Goal: Information Seeking & Learning: Learn about a topic

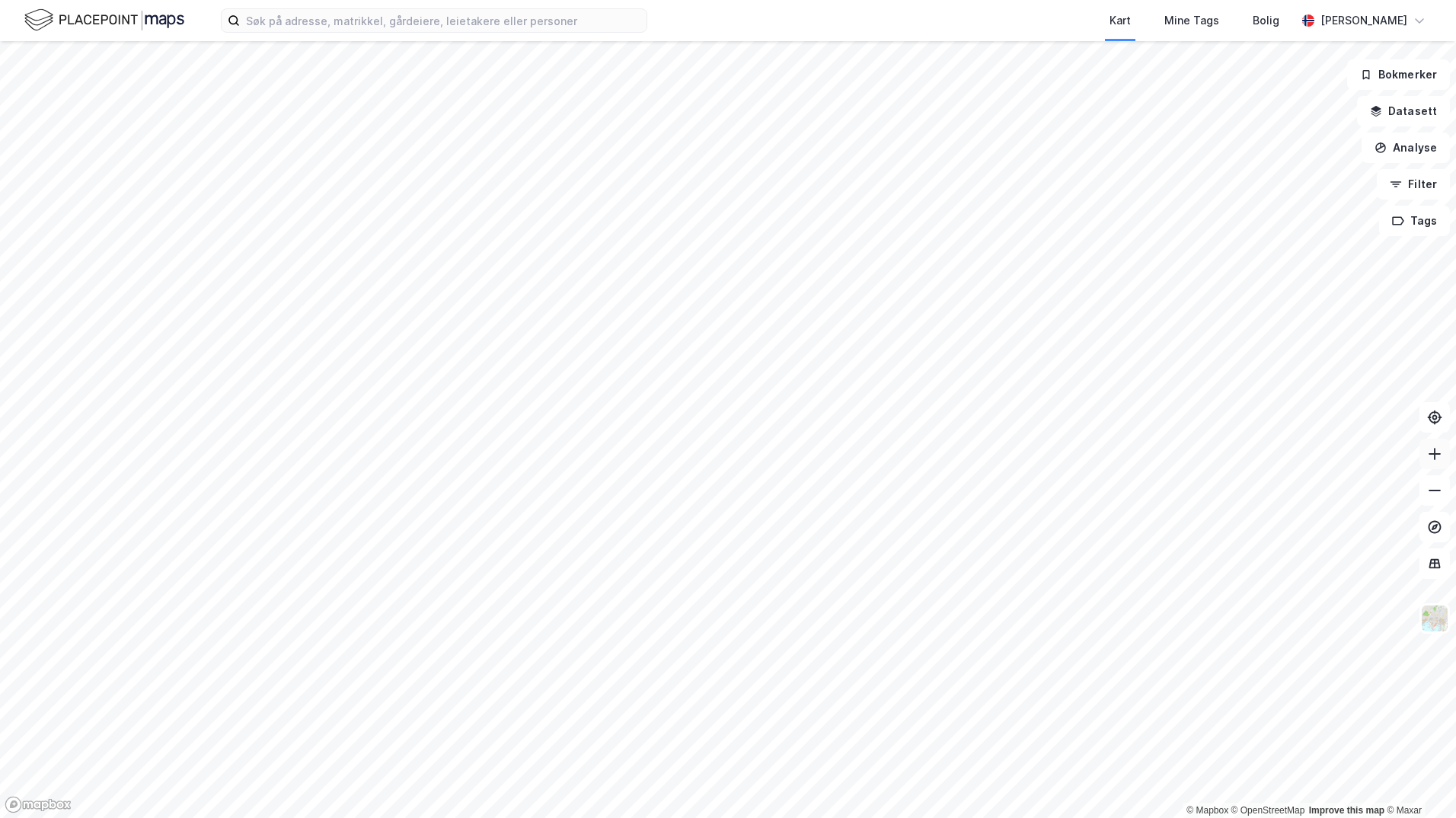
click at [1442, 451] on icon at bounding box center [1435, 454] width 15 height 15
click at [1441, 457] on icon at bounding box center [1435, 454] width 15 height 15
click at [1443, 456] on button at bounding box center [1435, 454] width 31 height 31
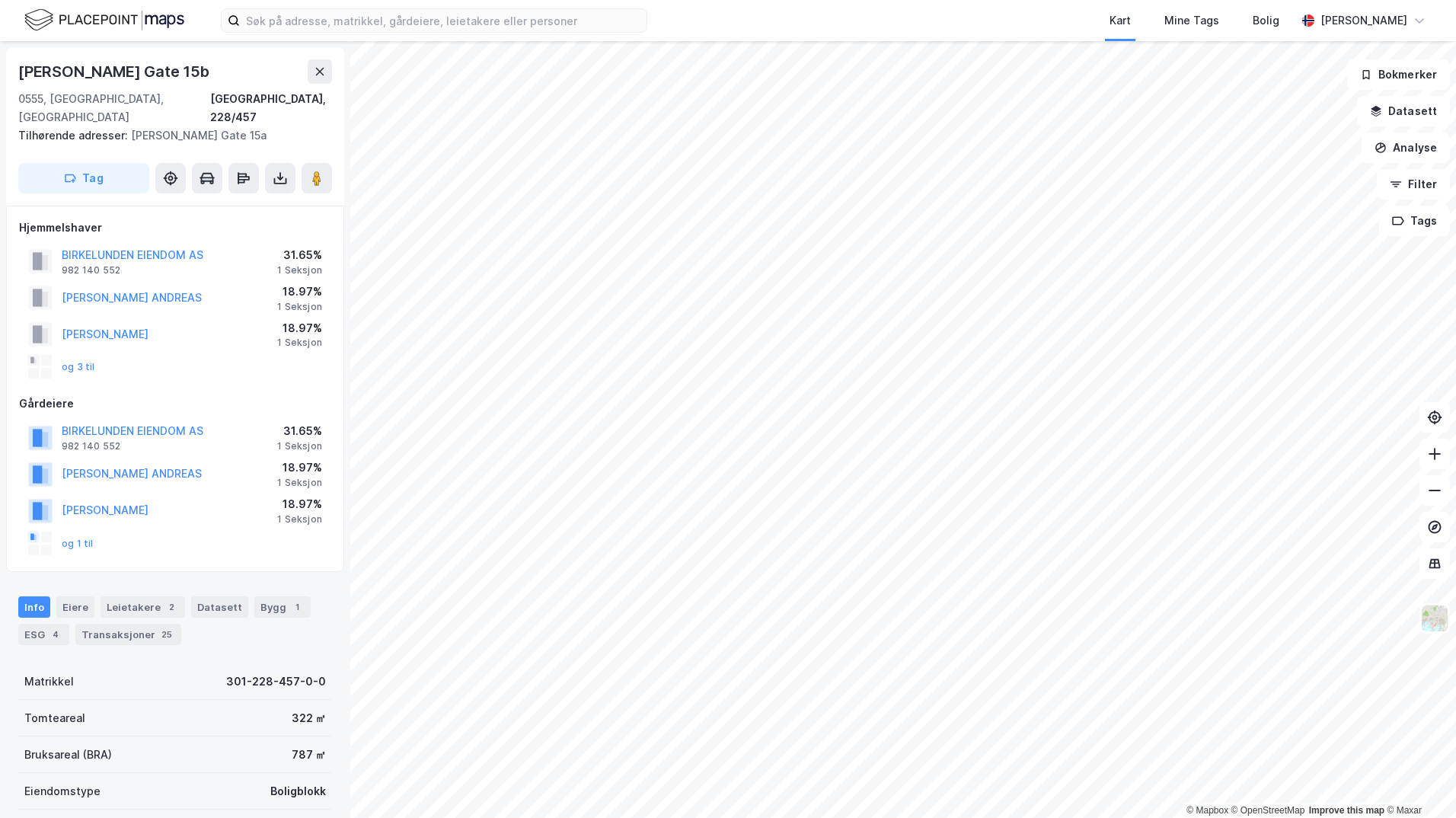
click at [233, 219] on div "Hjemmelshaver" at bounding box center [175, 228] width 313 height 19
click at [126, 624] on div "Transaksjoner 25" at bounding box center [128, 634] width 106 height 21
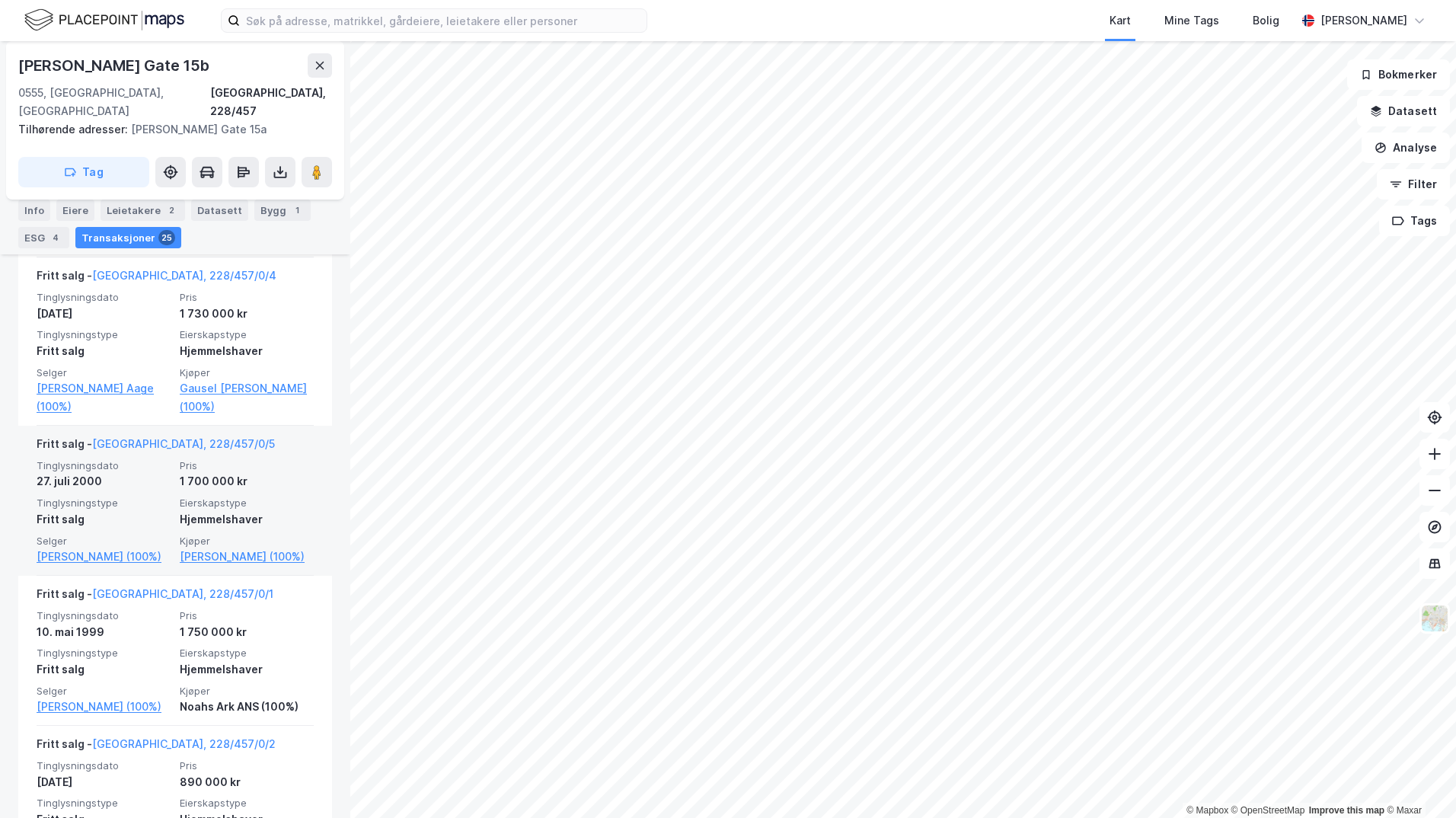
scroll to position [2762, 0]
click at [144, 451] on link "[GEOGRAPHIC_DATA], 228/457/0/5" at bounding box center [183, 445] width 182 height 13
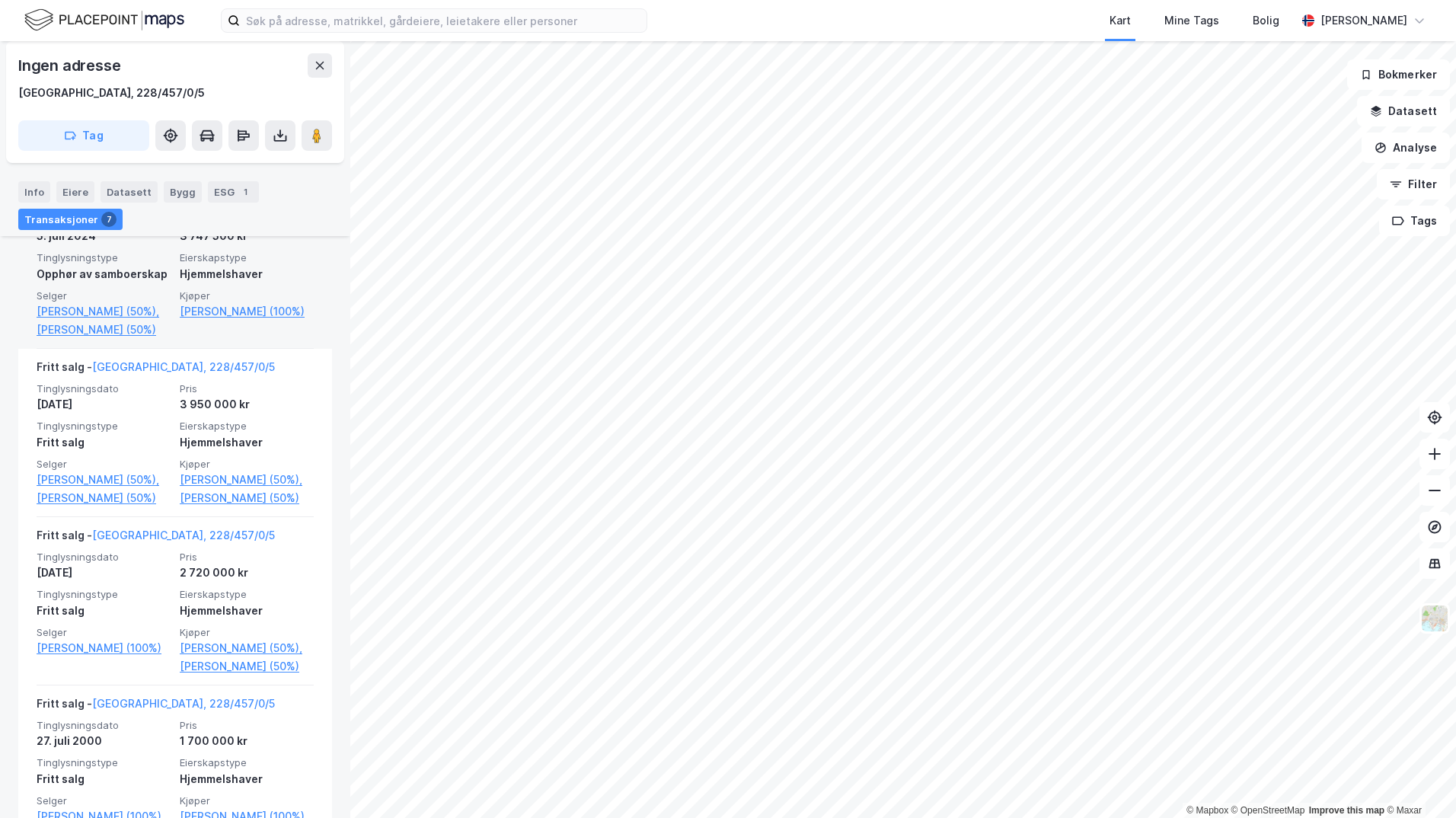
scroll to position [568, 0]
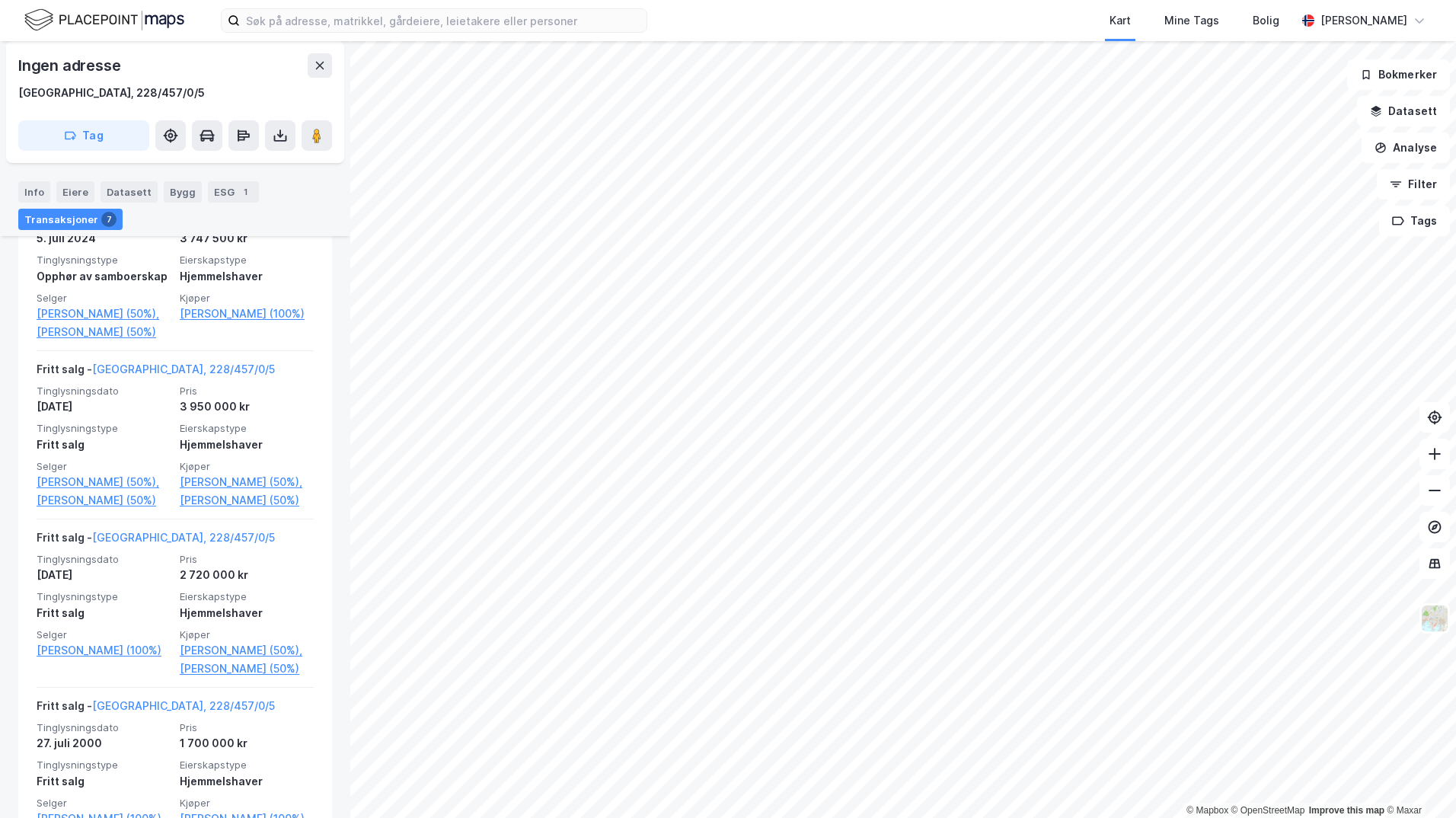
click at [28, 193] on div "Info" at bounding box center [34, 192] width 32 height 21
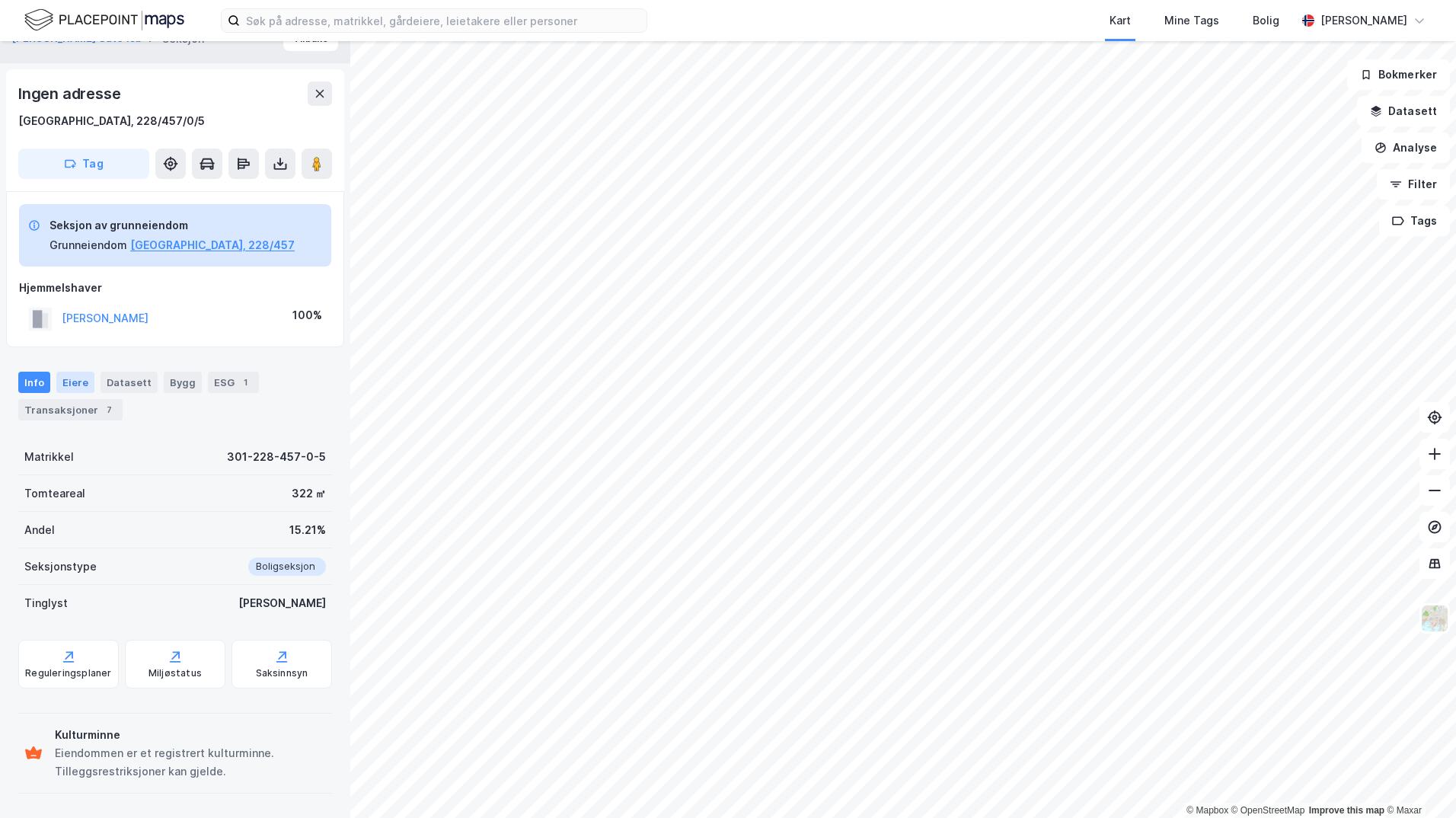
click at [71, 386] on div "Eiere" at bounding box center [75, 382] width 38 height 21
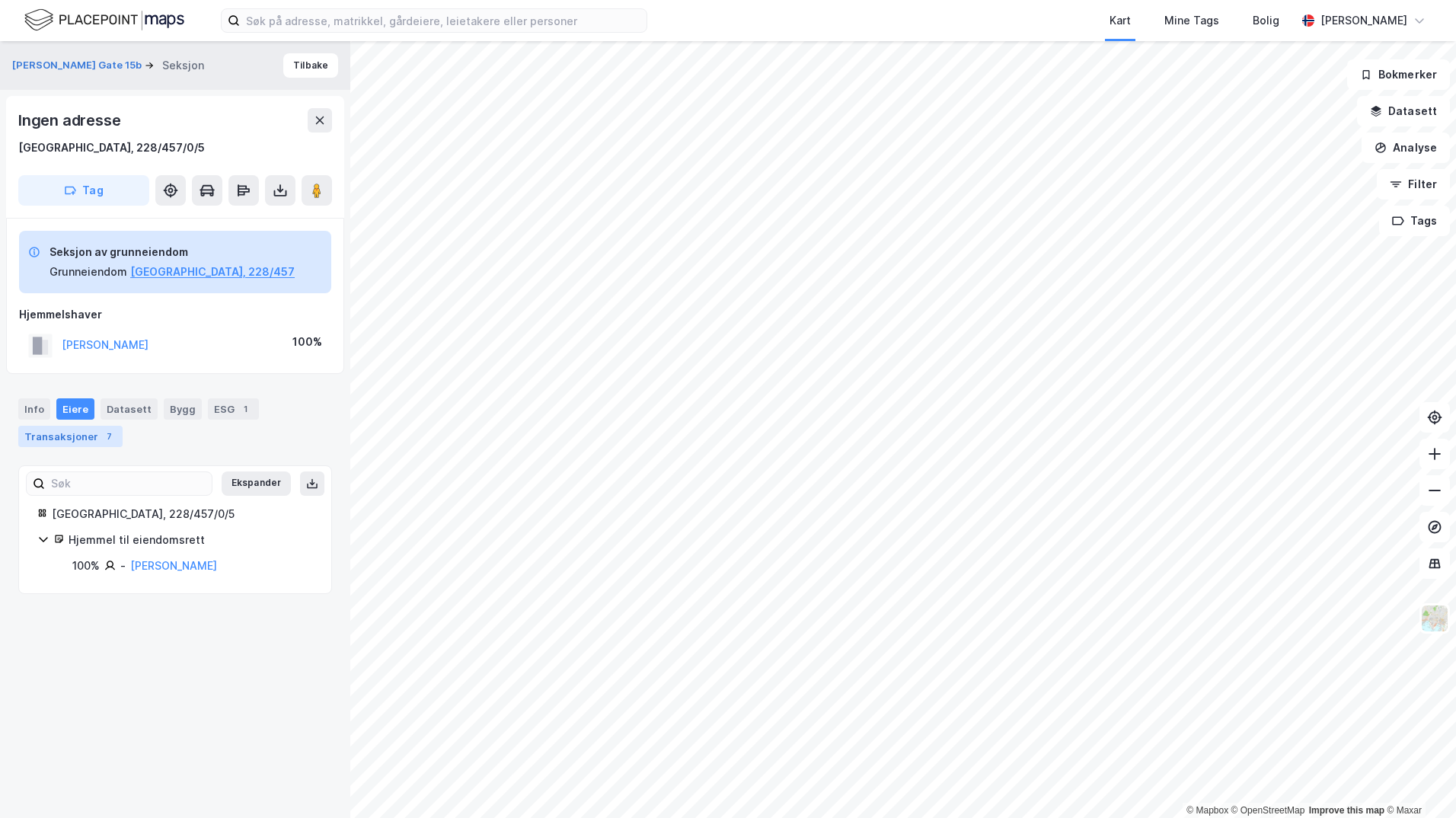
click at [68, 439] on div "Transaksjoner 7" at bounding box center [71, 436] width 104 height 21
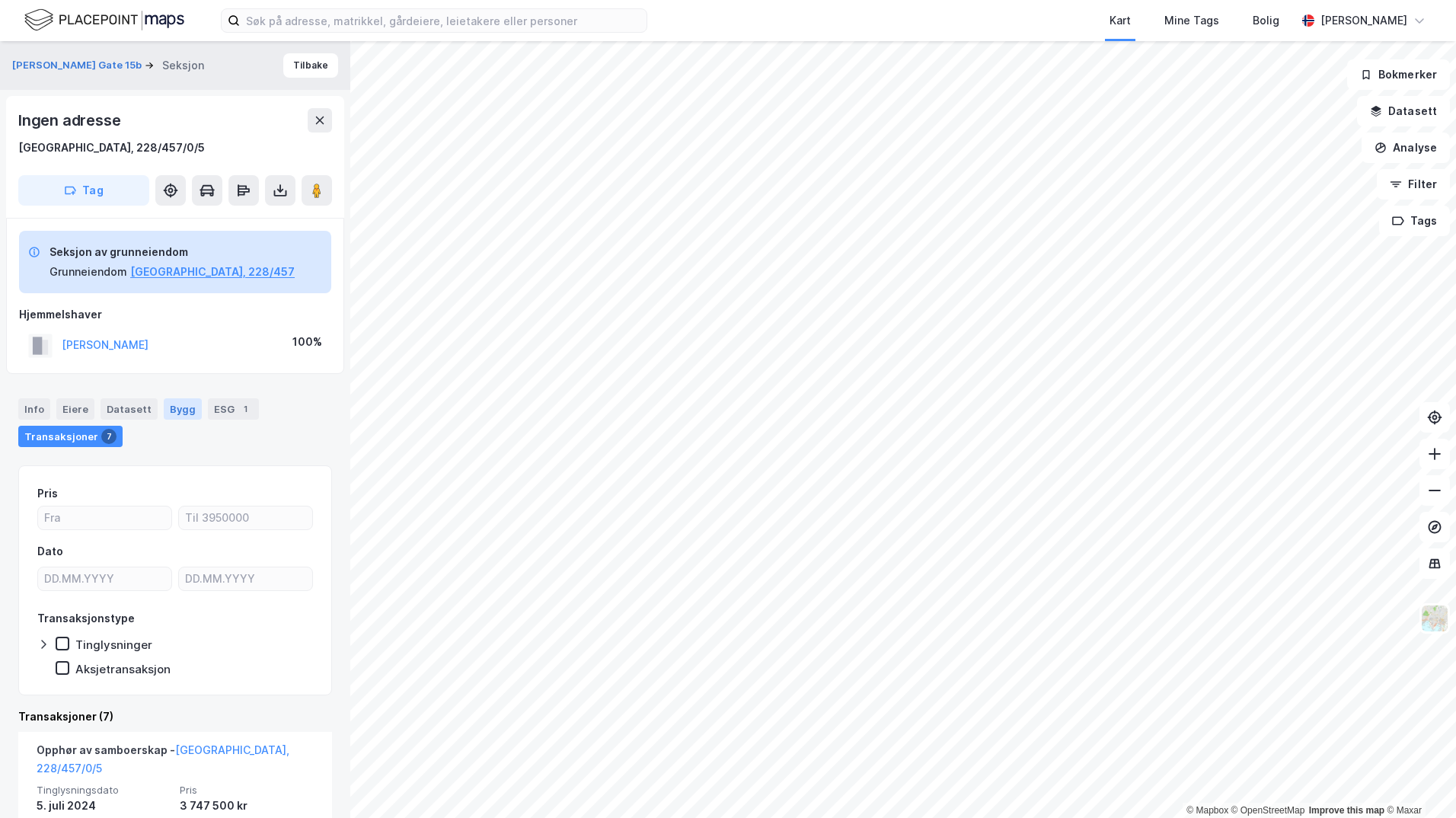
click at [187, 408] on div "Bygg" at bounding box center [182, 409] width 38 height 21
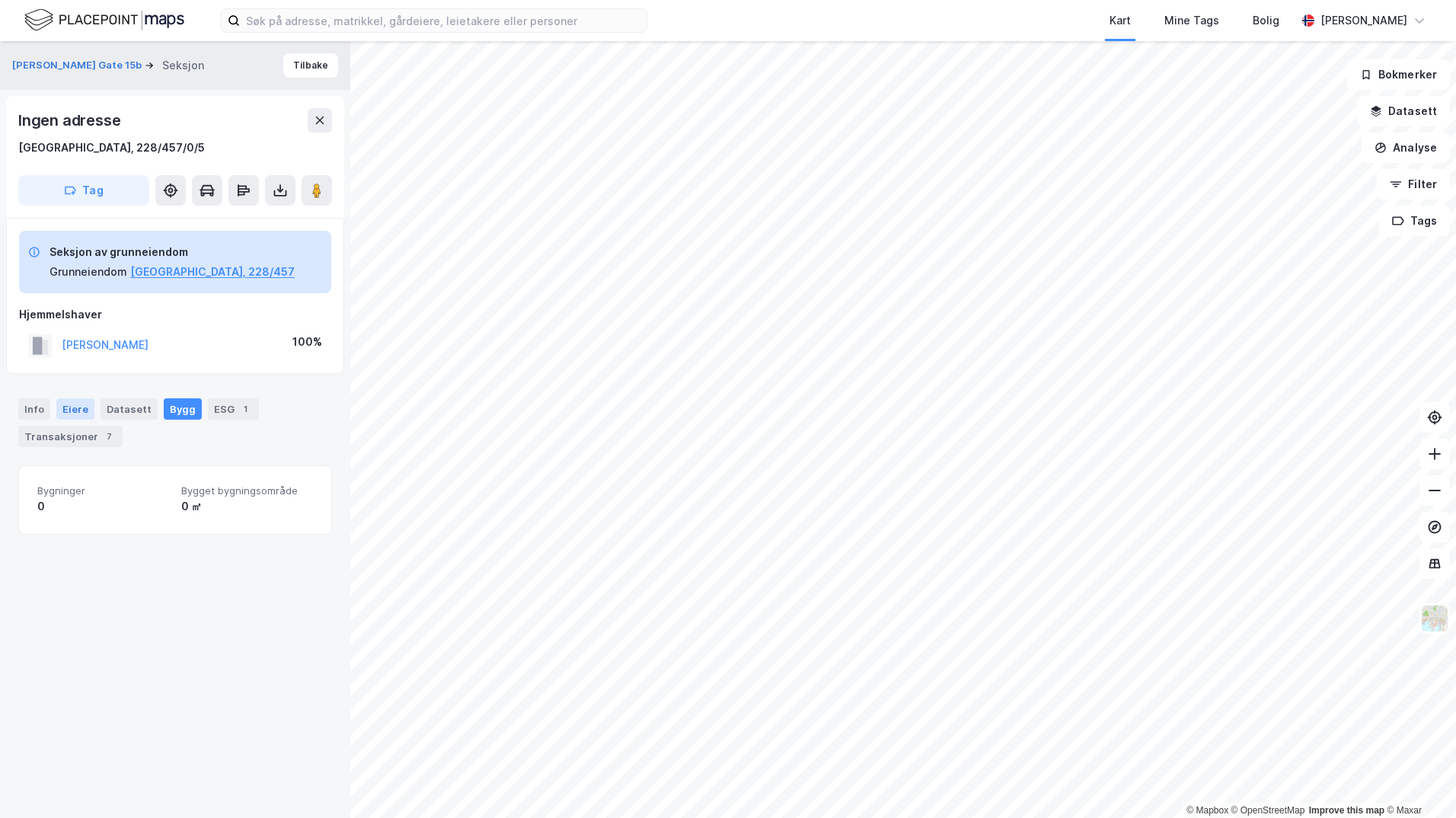
click at [72, 406] on div "Eiere" at bounding box center [75, 409] width 38 height 21
